Goal: Task Accomplishment & Management: Manage account settings

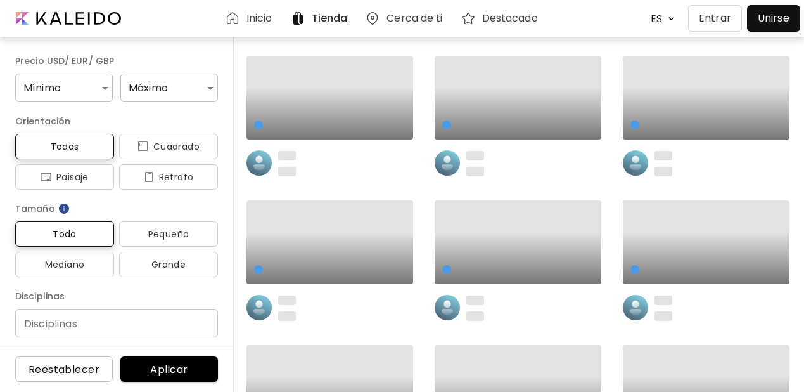
click at [708, 22] on p "Entrar" at bounding box center [715, 18] width 32 height 15
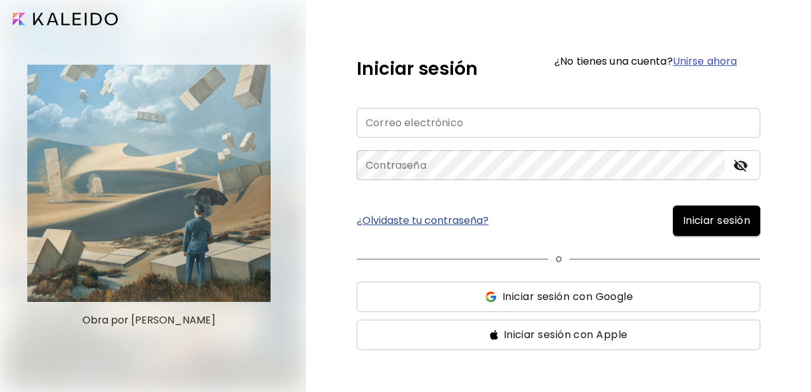
type input "**********"
click at [691, 217] on span "Iniciar sesión" at bounding box center [716, 220] width 67 height 15
